Goal: Task Accomplishment & Management: Complete application form

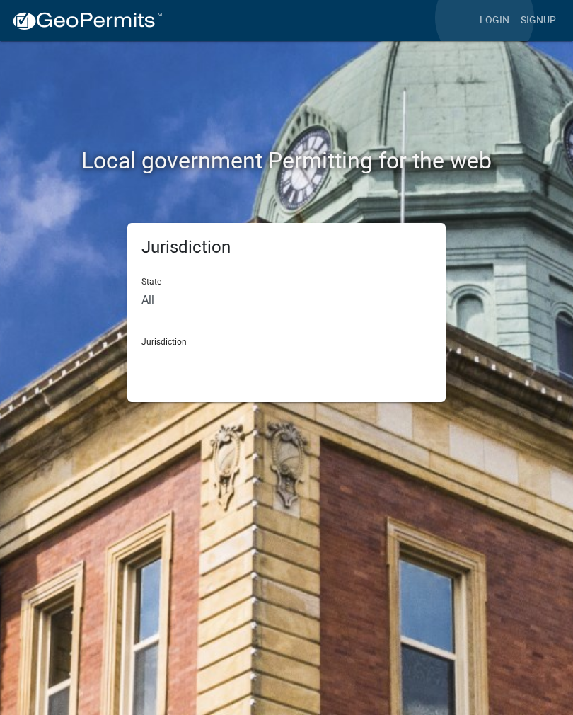
click at [485, 18] on link "Login" at bounding box center [494, 20] width 41 height 27
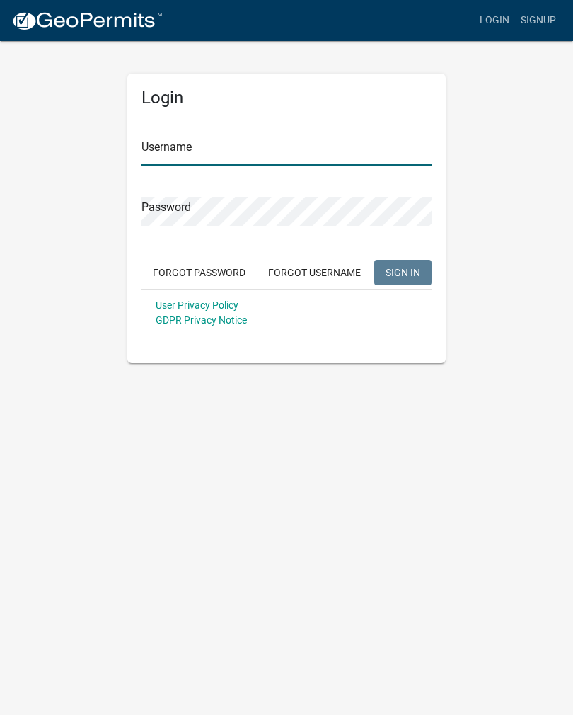
click at [383, 140] on input "Username" at bounding box center [287, 151] width 290 height 29
type input "croser"
click at [403, 272] on button "SIGN IN" at bounding box center [402, 272] width 57 height 25
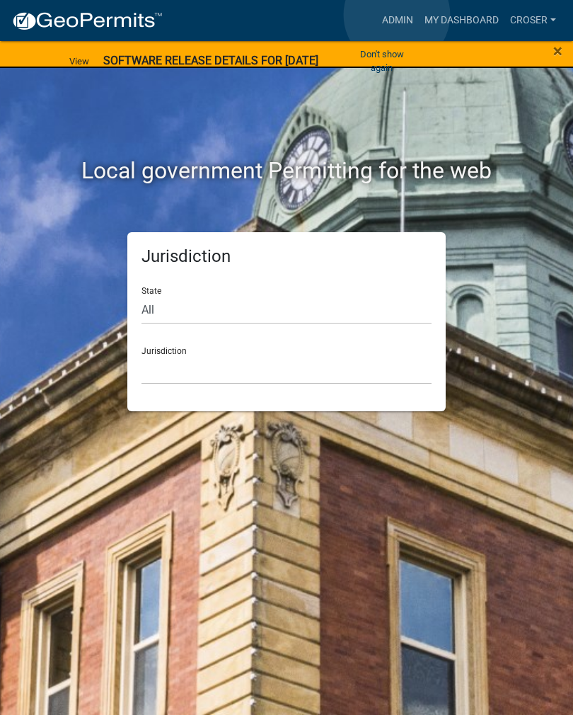
click at [397, 16] on link "Admin" at bounding box center [397, 20] width 42 height 27
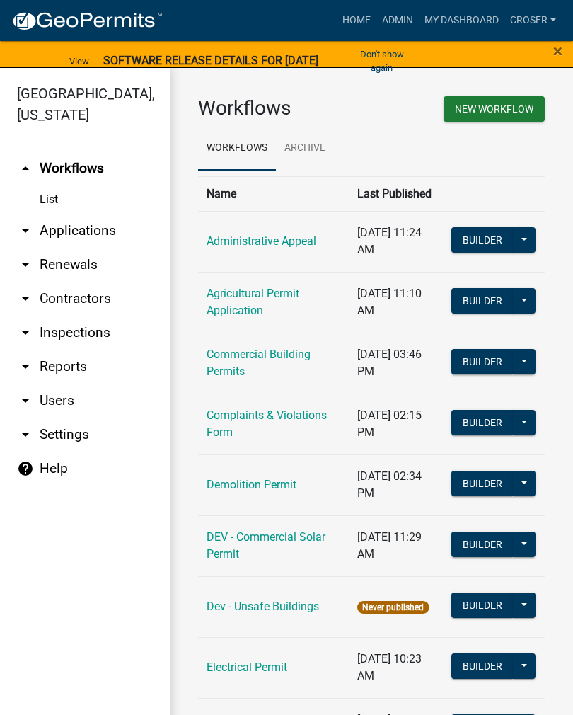
click at [99, 216] on link "arrow_drop_down Applications" at bounding box center [85, 231] width 170 height 34
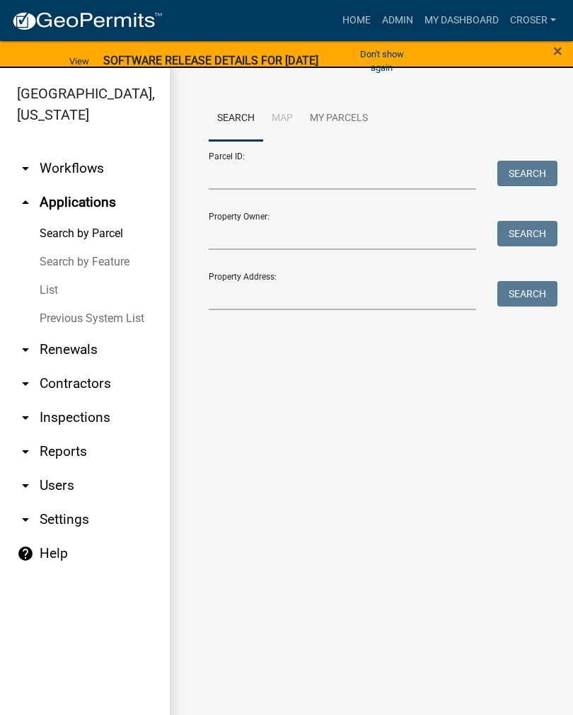
click at [50, 276] on link "List" at bounding box center [85, 290] width 170 height 28
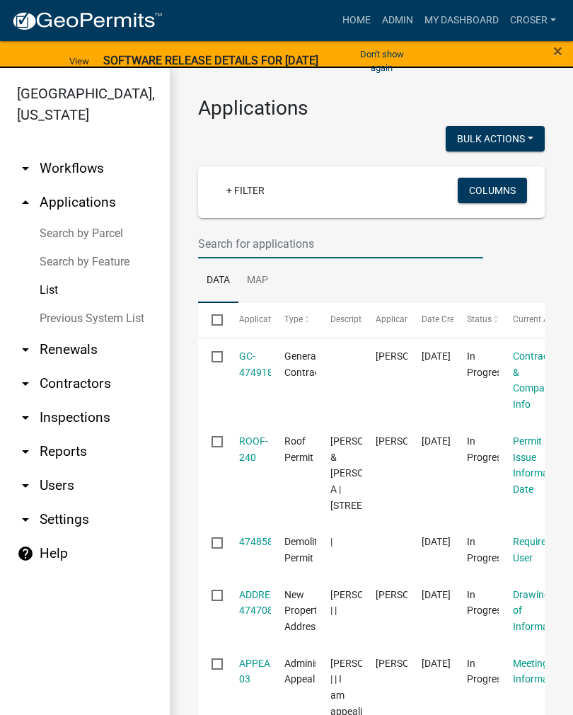
click at [381, 252] on input "text" at bounding box center [340, 243] width 285 height 29
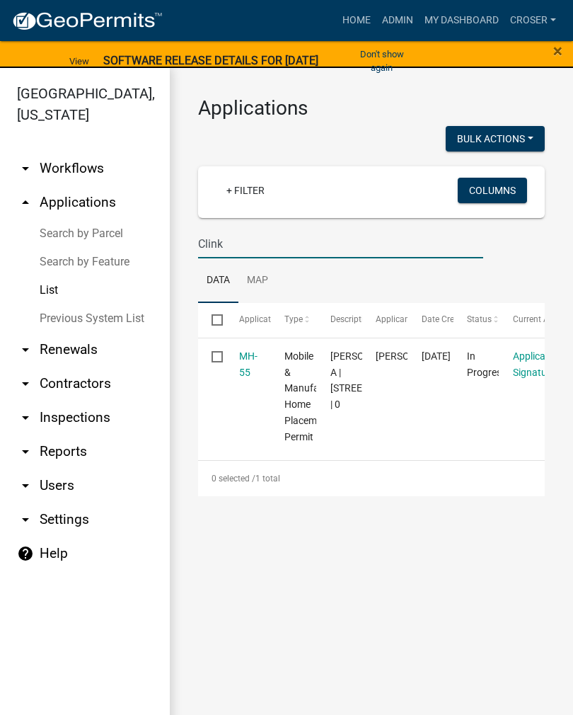
type input "Clink"
click at [248, 368] on link "MH-55" at bounding box center [248, 364] width 18 height 28
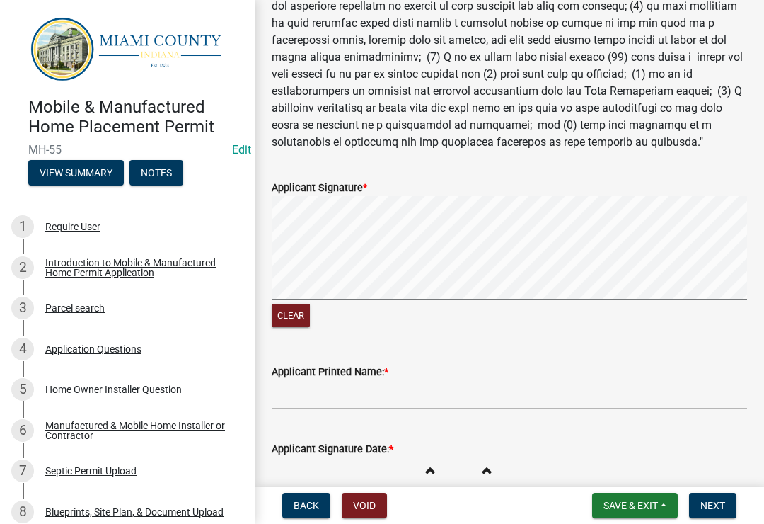
scroll to position [294, 0]
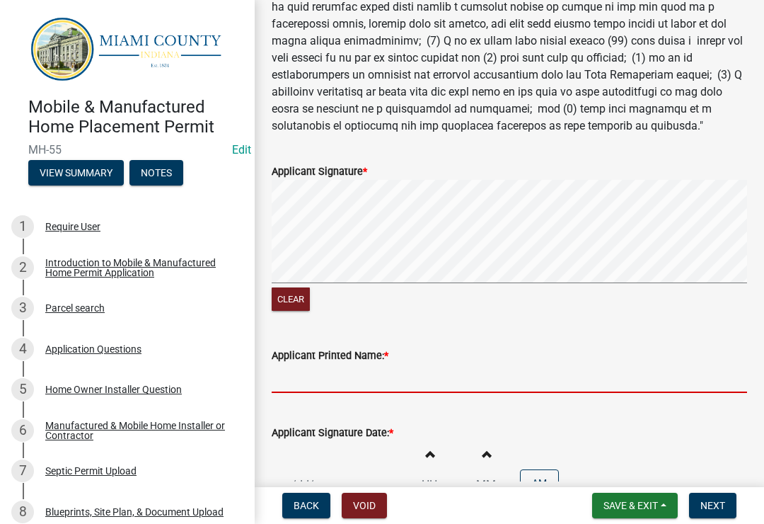
click at [461, 379] on input "Applicant Printed Name: *" at bounding box center [510, 378] width 476 height 29
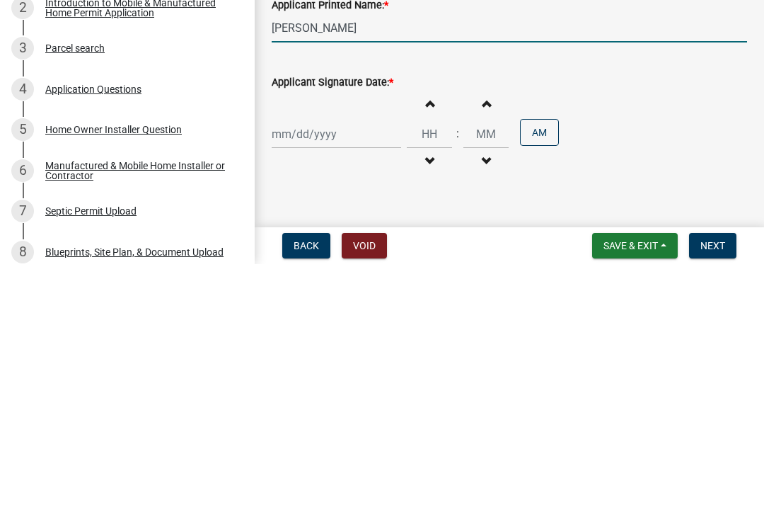
scroll to position [384, 0]
type input "[PERSON_NAME]"
click at [348, 380] on div at bounding box center [336, 394] width 129 height 29
select select "9"
select select "2025"
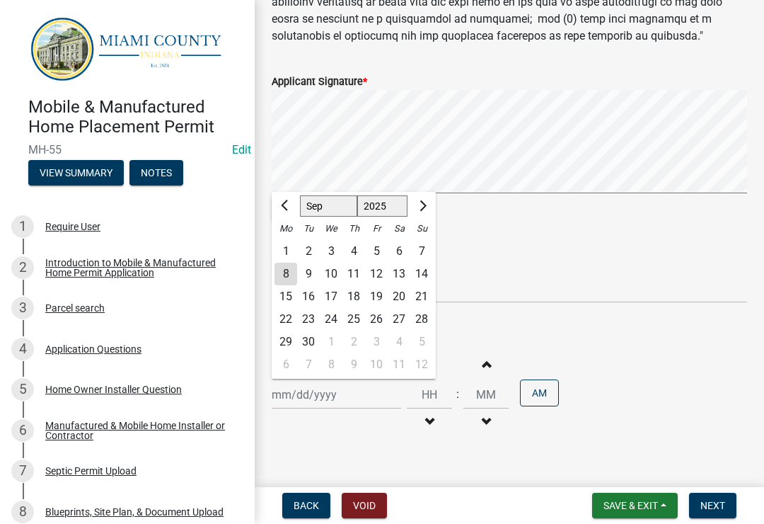
click at [287, 272] on div "8" at bounding box center [286, 274] width 23 height 23
type input "[DATE]"
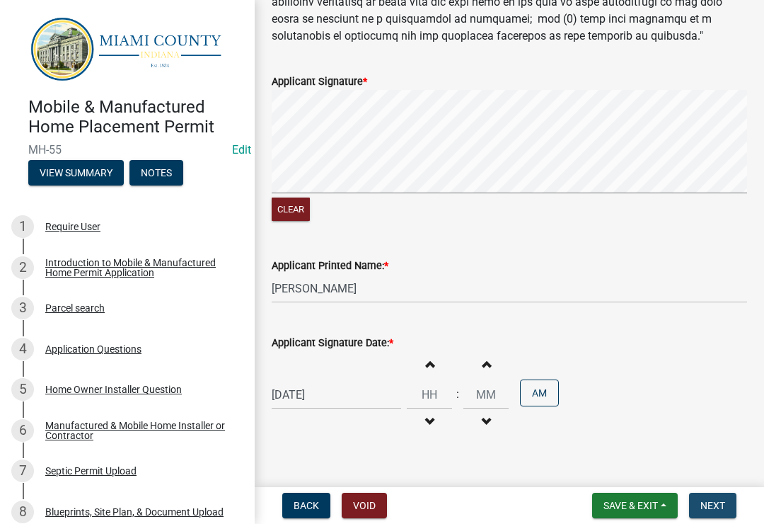
click at [572, 515] on button "Next" at bounding box center [712, 504] width 47 height 25
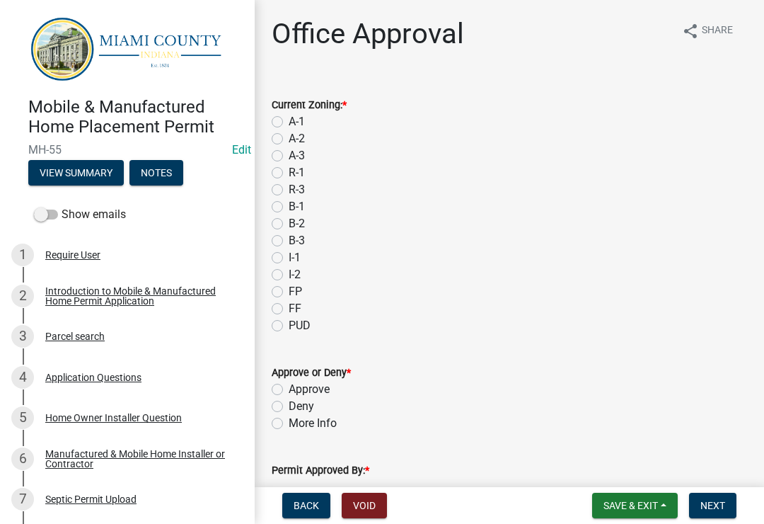
click at [572, 508] on span "Save & Exit" at bounding box center [631, 505] width 54 height 11
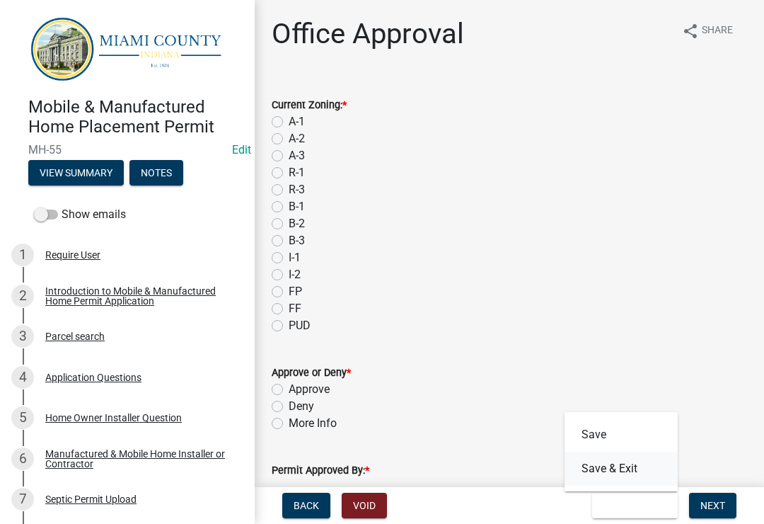
click at [572, 478] on button "Save & Exit" at bounding box center [621, 468] width 113 height 34
